Goal: Use online tool/utility: Utilize a website feature to perform a specific function

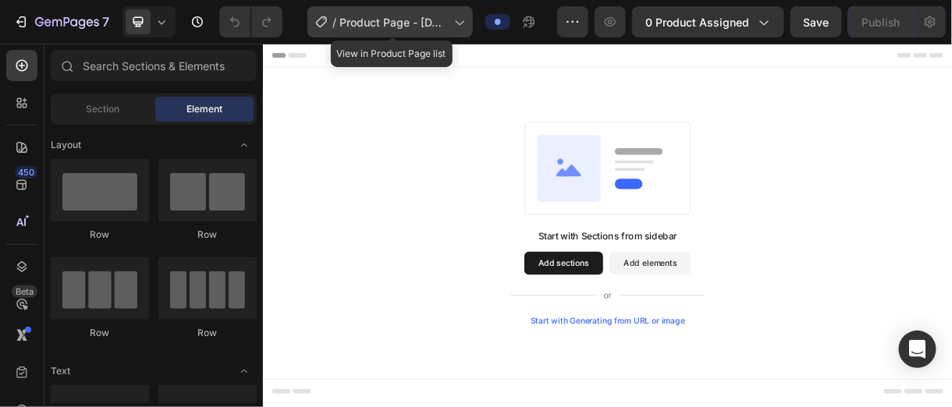
click at [406, 26] on span "Product Page - [DATE] 18:21:15" at bounding box center [393, 22] width 108 height 16
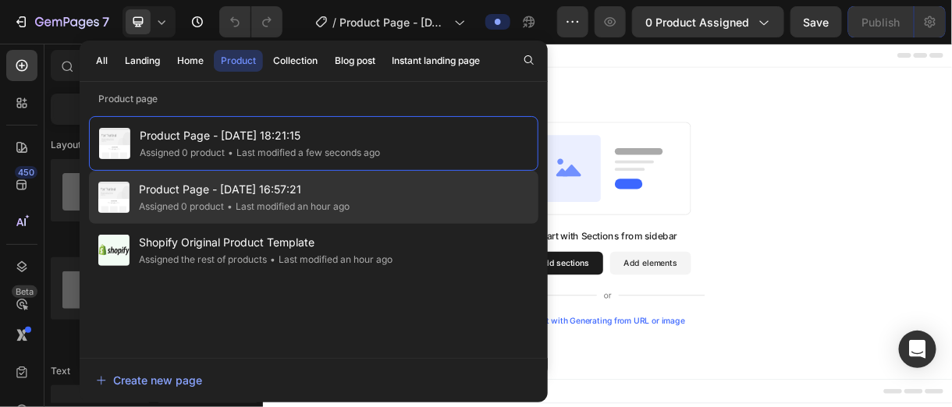
click at [304, 199] on div "• Last modified an hour ago" at bounding box center [287, 207] width 126 height 16
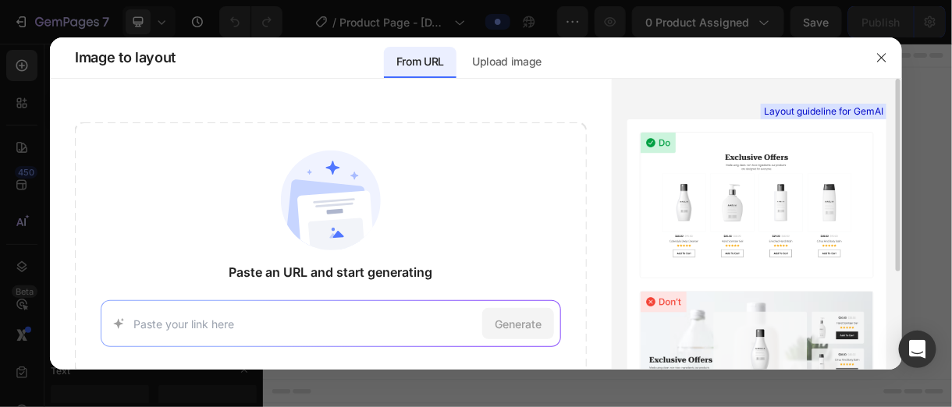
click at [729, 264] on img at bounding box center [757, 205] width 234 height 147
click at [506, 63] on p "Upload image" at bounding box center [506, 61] width 69 height 19
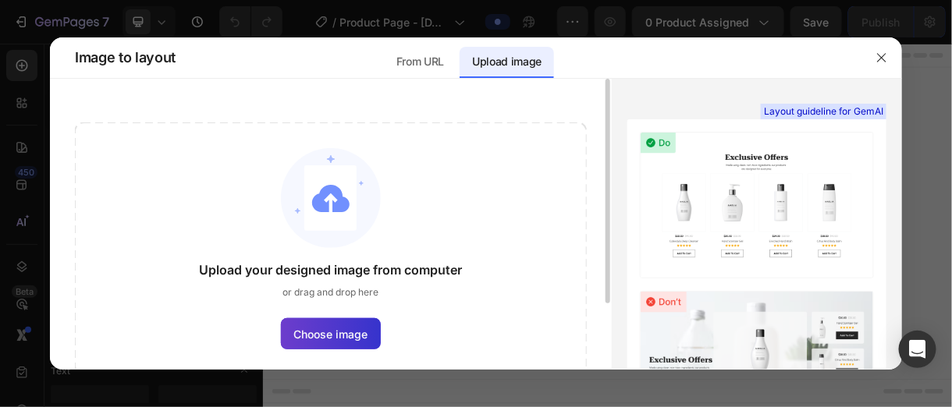
click at [335, 331] on span "Choose image" at bounding box center [331, 334] width 74 height 16
click at [0, 0] on input "Choose image" at bounding box center [0, 0] width 0 height 0
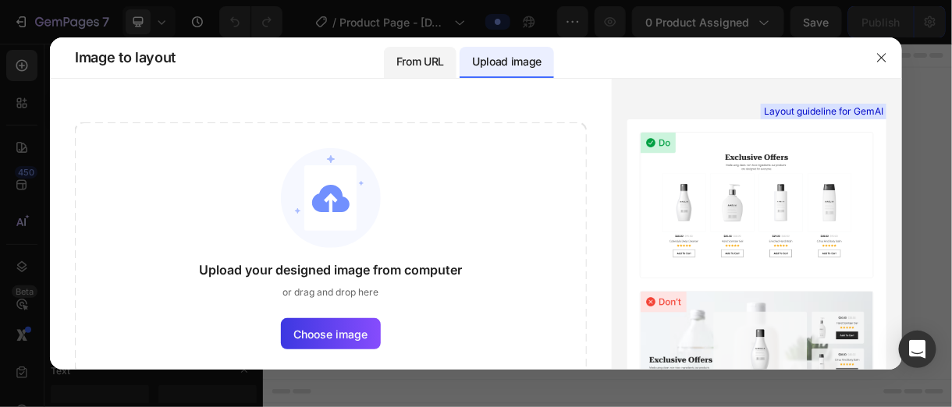
click at [414, 59] on p "From URL" at bounding box center [420, 61] width 48 height 19
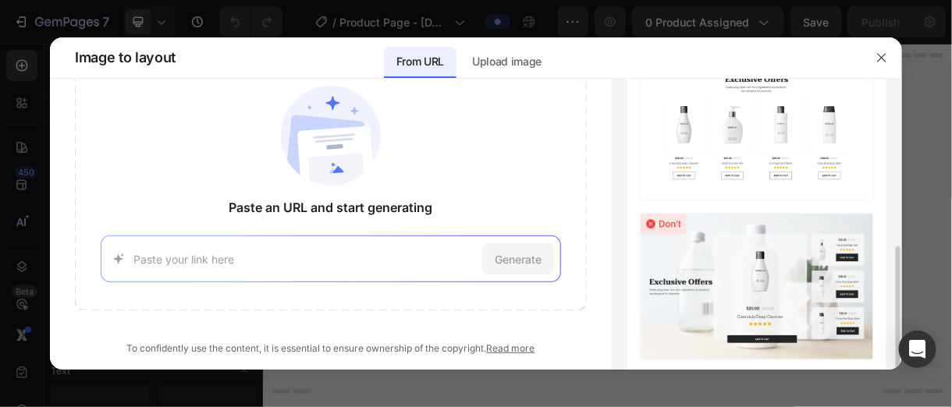
scroll to position [147, 0]
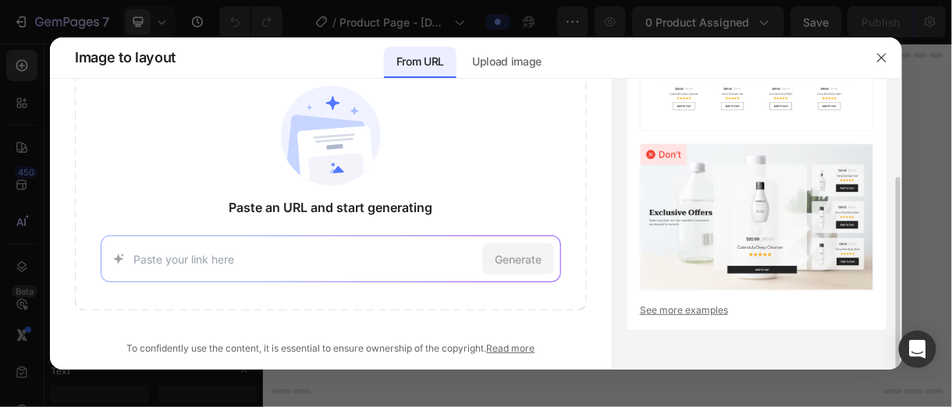
click at [679, 308] on link "See more examples" at bounding box center [757, 310] width 234 height 14
